Goal: Information Seeking & Learning: Compare options

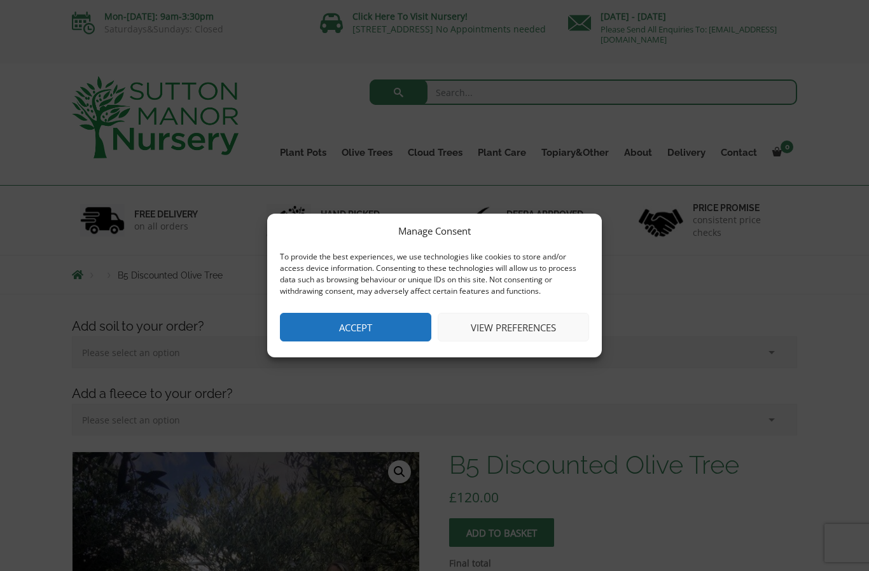
click at [368, 327] on button "Accept" at bounding box center [355, 327] width 151 height 29
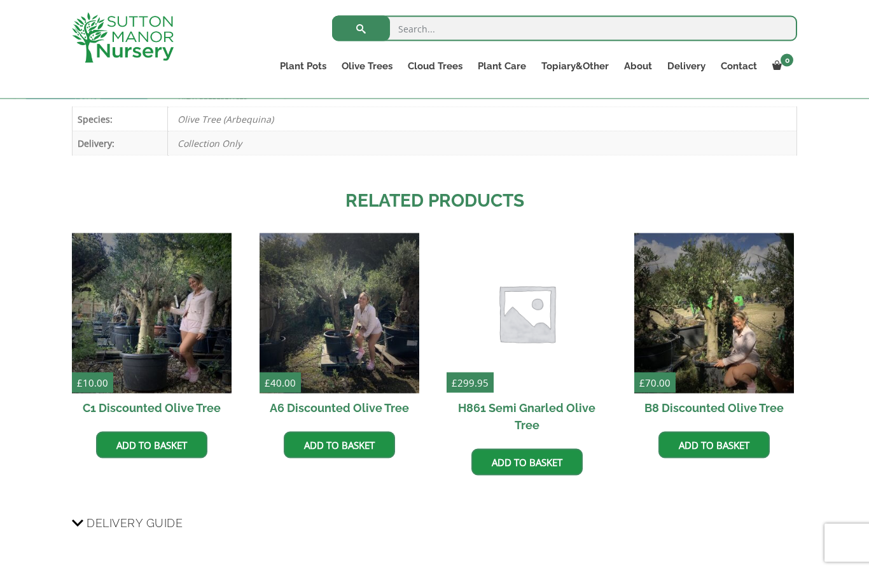
scroll to position [844, 0]
click at [184, 325] on img at bounding box center [152, 313] width 160 height 160
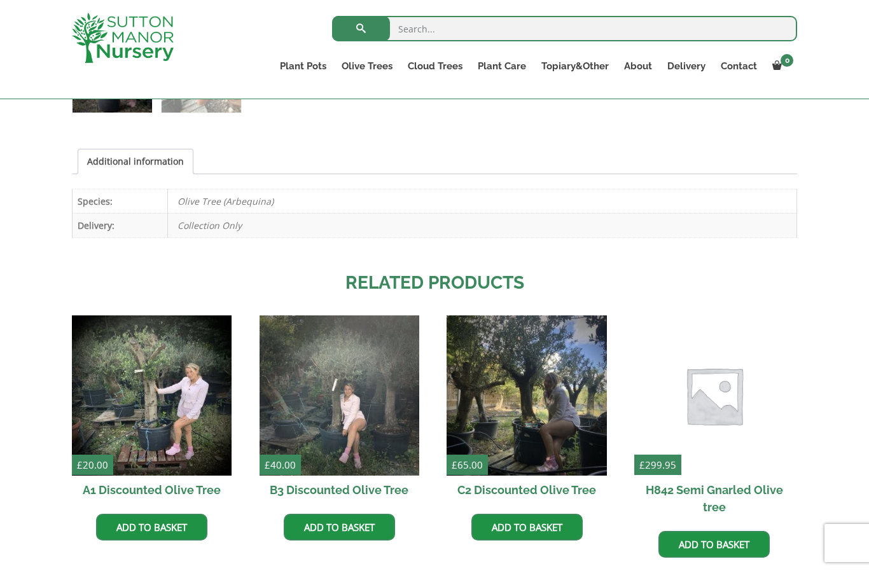
scroll to position [764, 0]
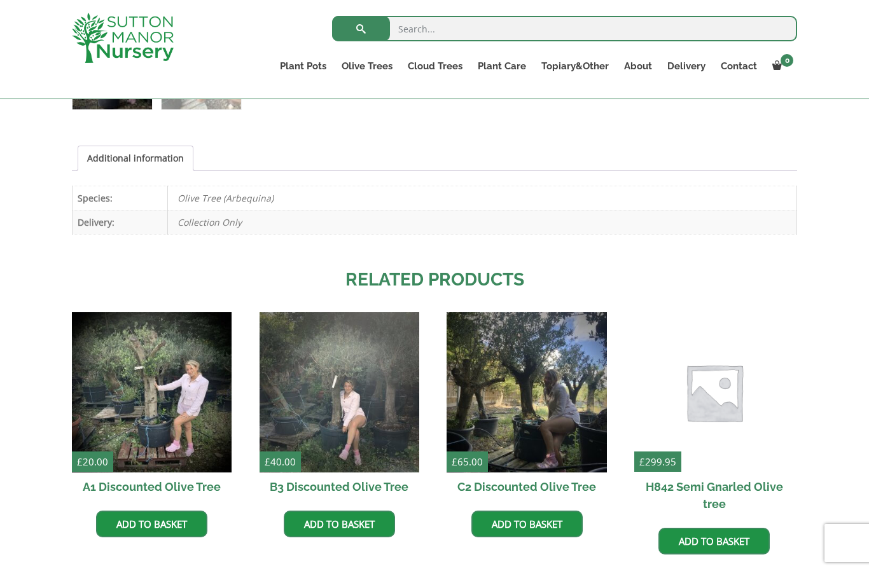
click at [172, 408] on img at bounding box center [152, 392] width 160 height 160
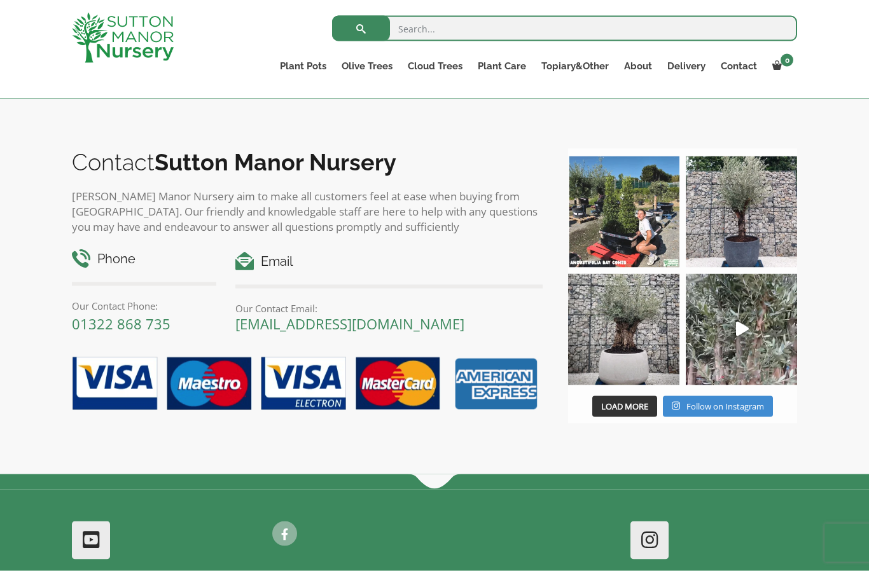
scroll to position [1311, 0]
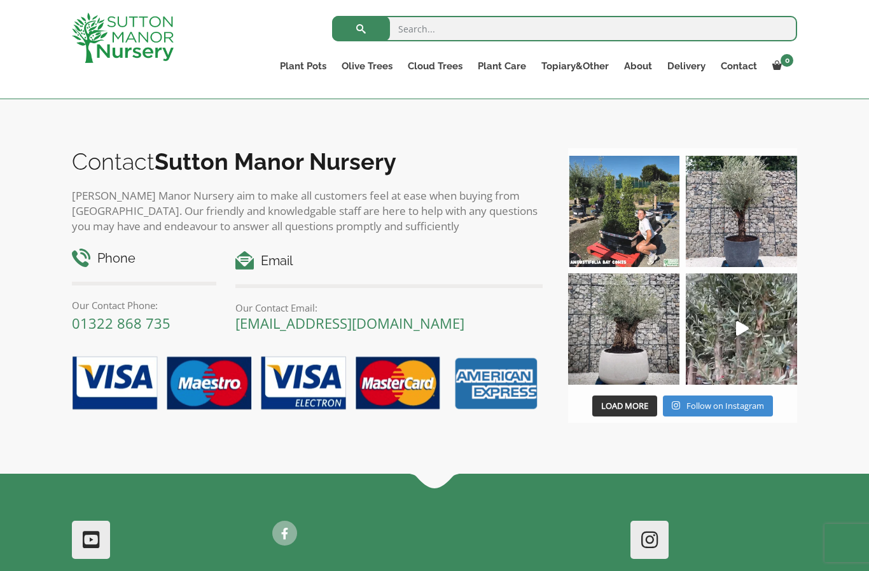
click at [733, 237] on img at bounding box center [740, 211] width 111 height 111
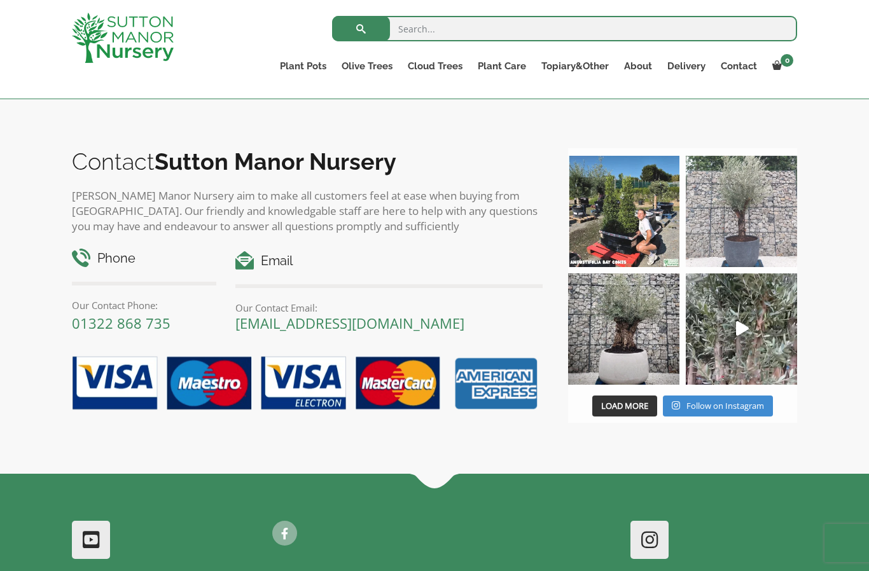
scroll to position [1338, 0]
